Goal: Navigation & Orientation: Go to known website

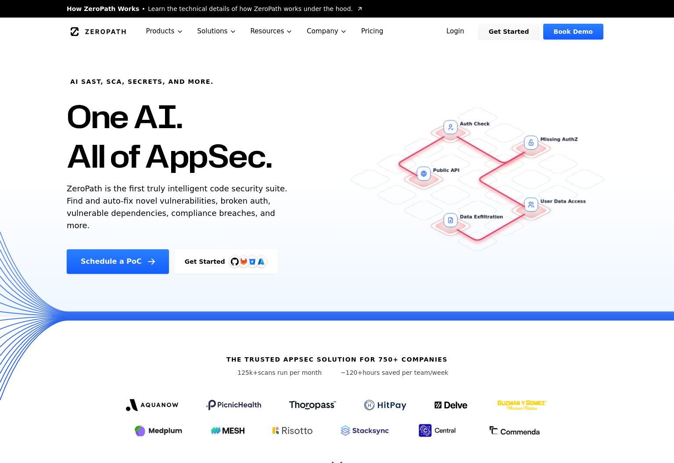
click at [463, 31] on link "Login" at bounding box center [455, 32] width 39 height 16
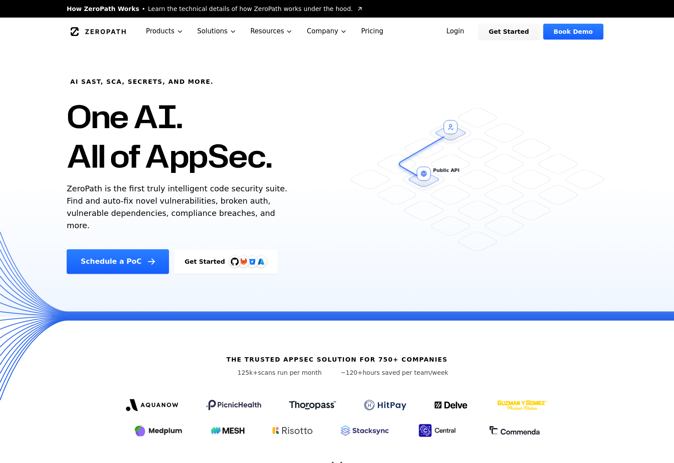
click at [380, 117] on div "AI SAST, SCA, Secrets, and more. One AI. All of AppSec. ZeroPath is the first t…" at bounding box center [337, 160] width 562 height 228
click at [467, 32] on link "Login" at bounding box center [455, 32] width 39 height 16
